Goal: Navigation & Orientation: Go to known website

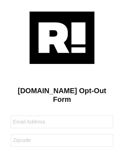
click at [62, 37] on img at bounding box center [62, 38] width 65 height 52
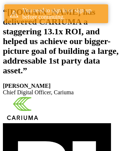
scroll to position [133, 0]
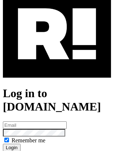
click at [57, 65] on img at bounding box center [57, 34] width 109 height 88
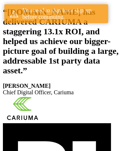
scroll to position [133, 0]
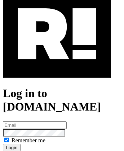
click at [57, 65] on img at bounding box center [57, 34] width 109 height 88
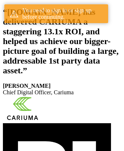
scroll to position [133, 0]
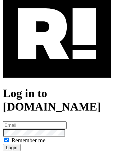
click at [57, 65] on img at bounding box center [57, 34] width 109 height 88
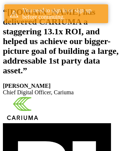
scroll to position [133, 0]
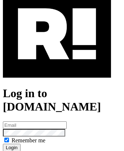
click at [57, 65] on img at bounding box center [57, 34] width 109 height 88
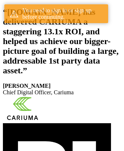
scroll to position [133, 0]
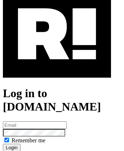
click at [57, 65] on img at bounding box center [57, 34] width 109 height 88
